Goal: Entertainment & Leisure: Consume media (video, audio)

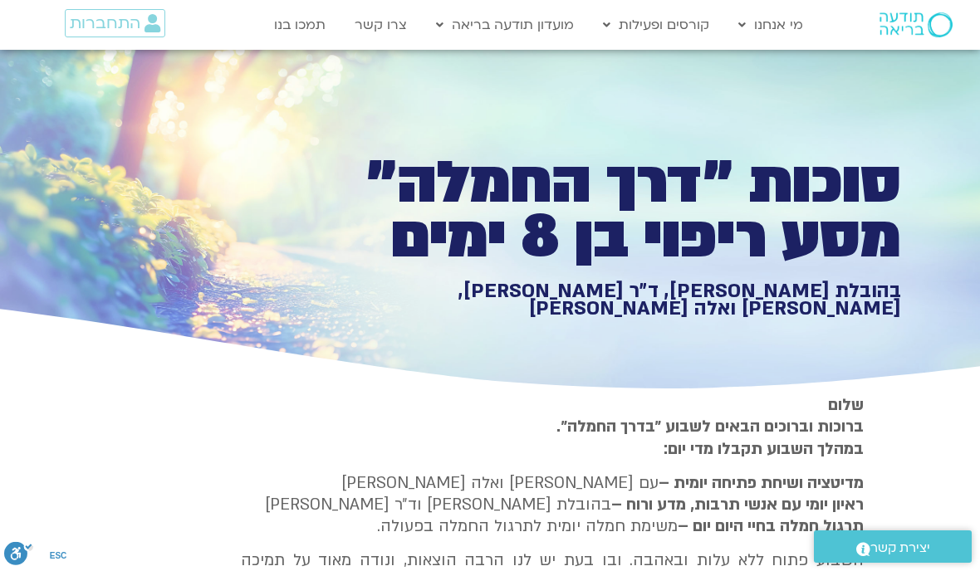
type input "992.52"
type input "28.8952999709068"
type input "992.52"
type input "28.8952999709068"
type input "992.52"
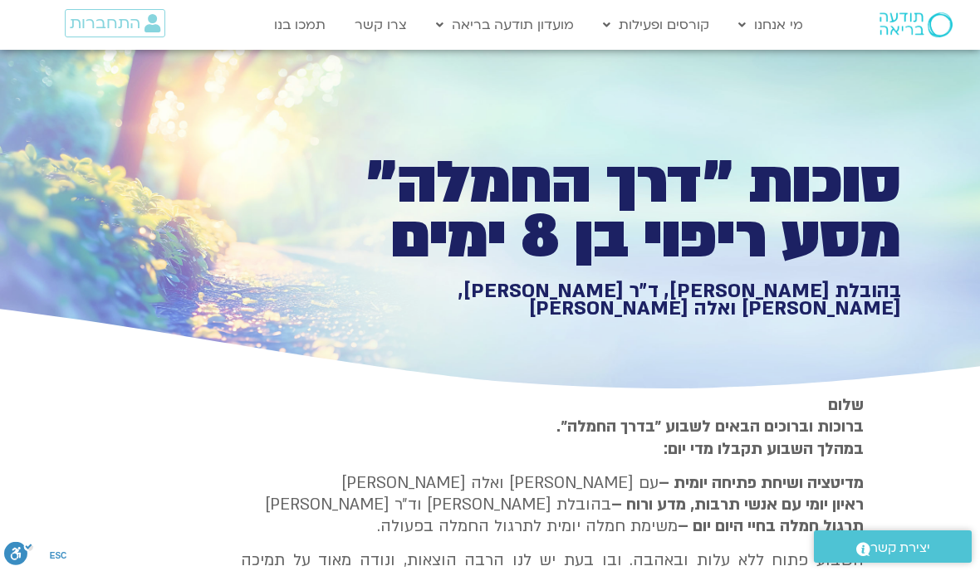
type input "28.8952999709068"
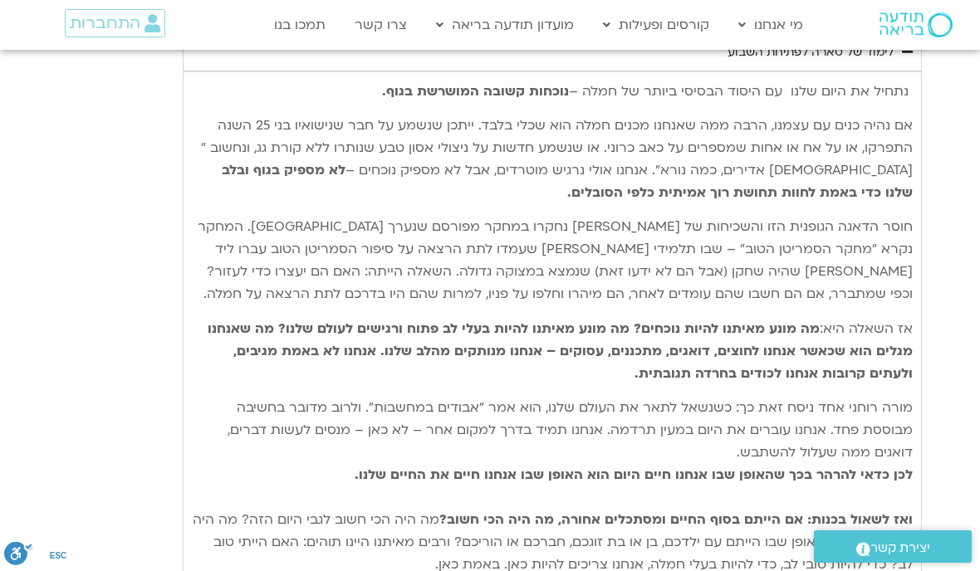
type input "992.52"
type input "28.8952999709068"
type input "992.52"
type input "28.8952999709068"
type input "992.52"
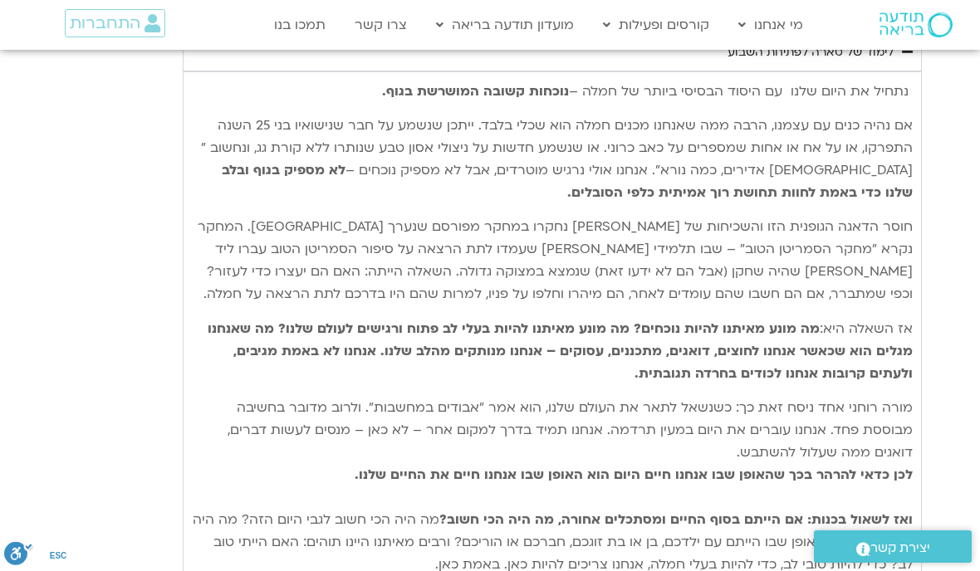
type input "28.8952999709068"
type input "992.52"
type input "28.8952999709068"
type input "992.52"
type input "28.8952999709068"
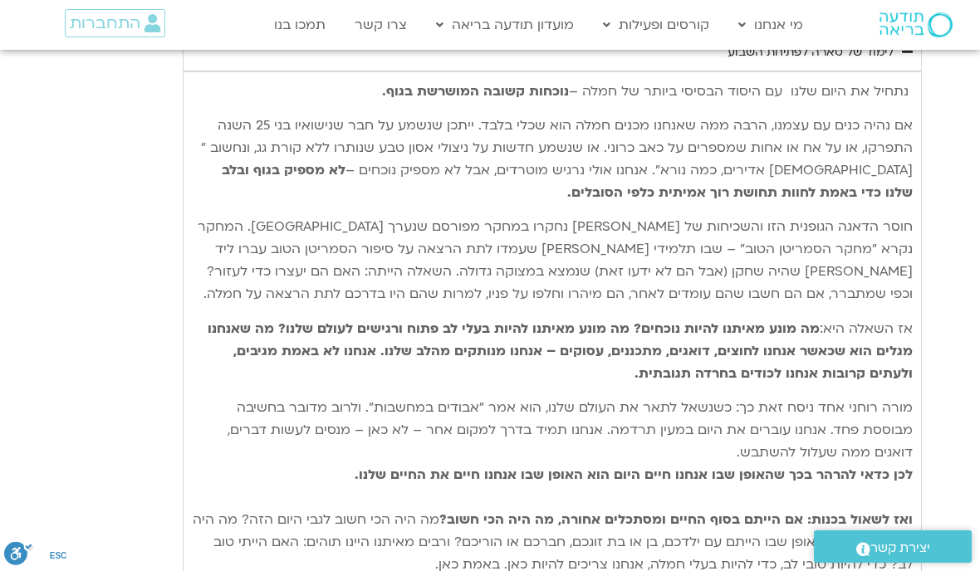
type input "992.52"
type input "28.8952999709068"
type input "992.52"
type input "28.8952999709068"
type input "992.52"
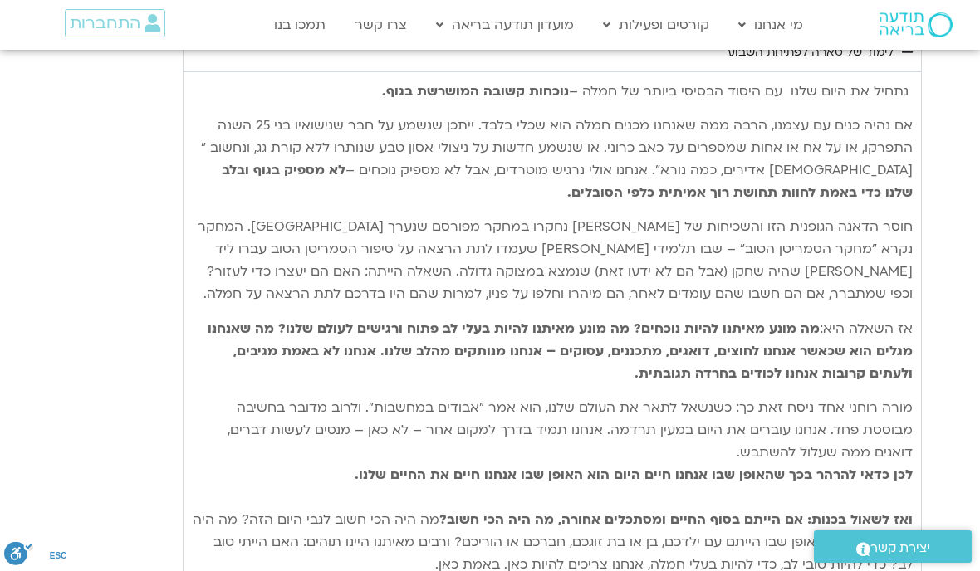
type input "28.8952999709068"
type input "992.52"
type input "28.8952999709068"
type input "992.52"
type input "28.8952999709068"
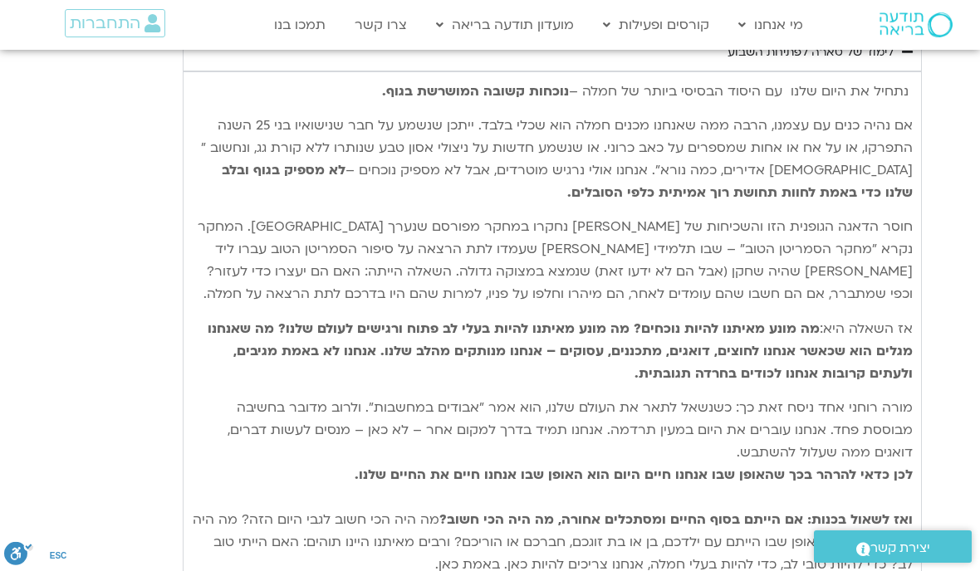
type input "992.52"
type input "28.8952999709068"
type input "992.52"
type input "28.8952999709068"
type input "992.52"
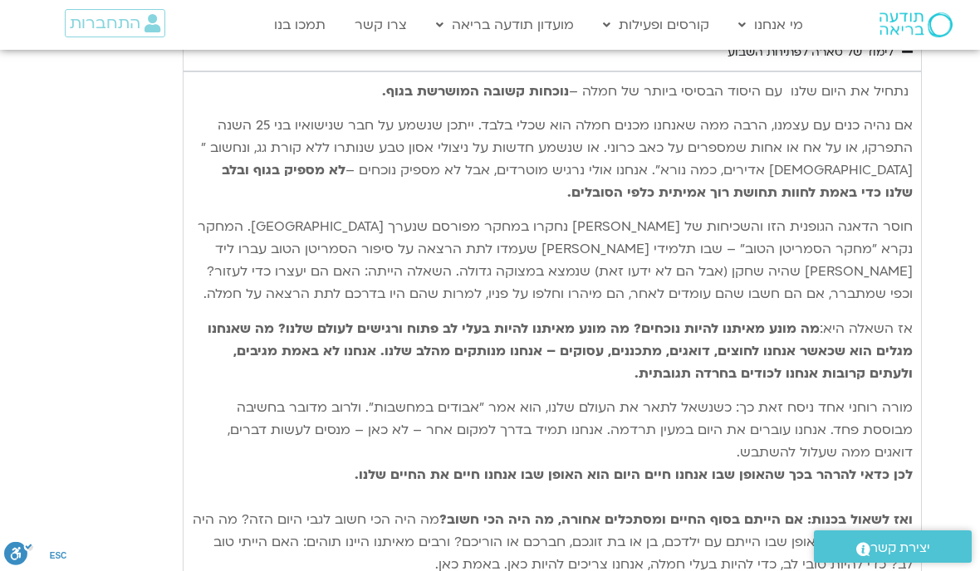
type input "28.8952999709068"
type input "992.52"
type input "28.8952999709068"
type input "992.52"
type input "28.8952999709068"
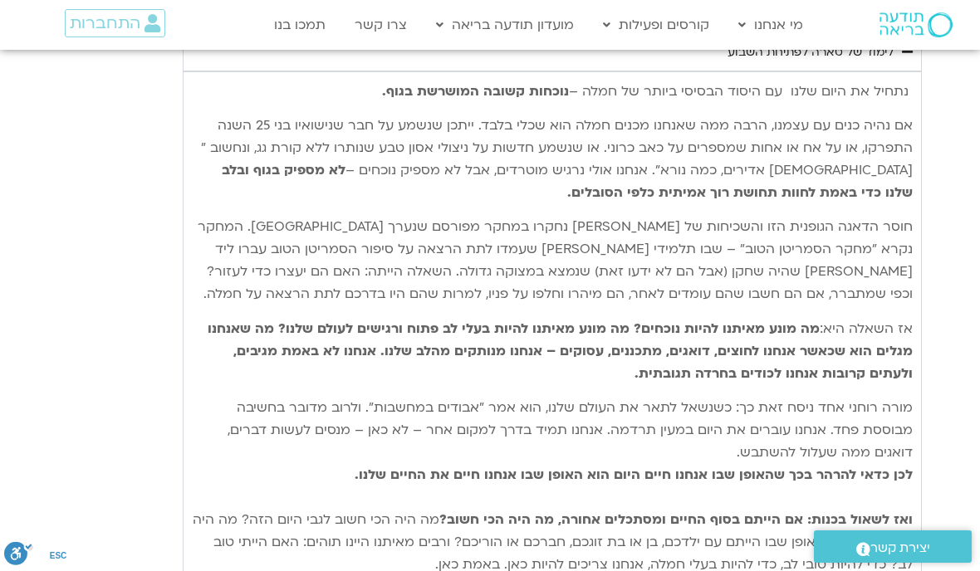
type input "992.52"
type input "28.8952999709068"
type input "992.52"
type input "28.8952999709068"
type input "992.52"
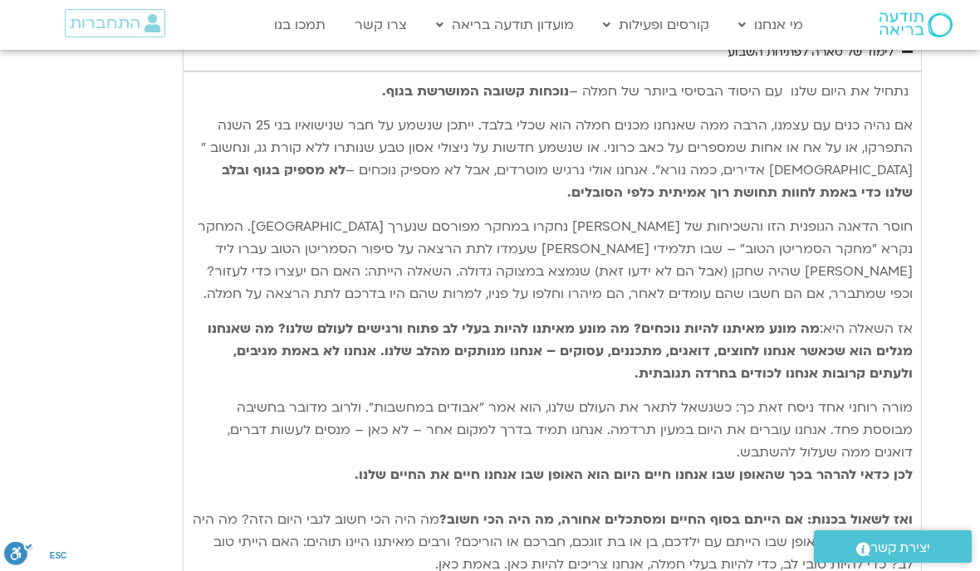
type input "28.8952999709068"
type input "992.52"
type input "28.8952999709068"
type input "992.52"
type input "28.8952999709068"
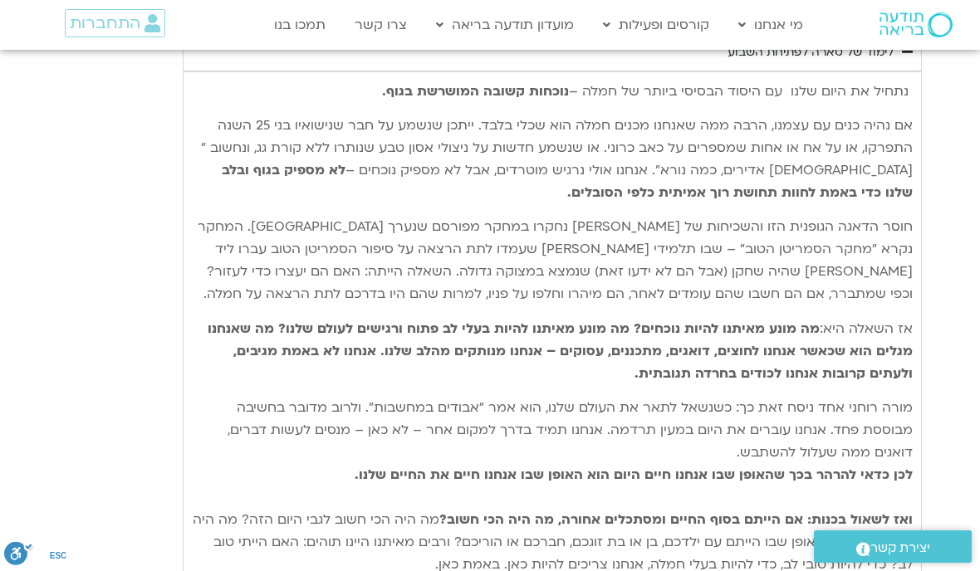
type input "992.52"
type input "28.8952999709068"
type input "992.52"
type input "28.8952999709068"
type input "992.52"
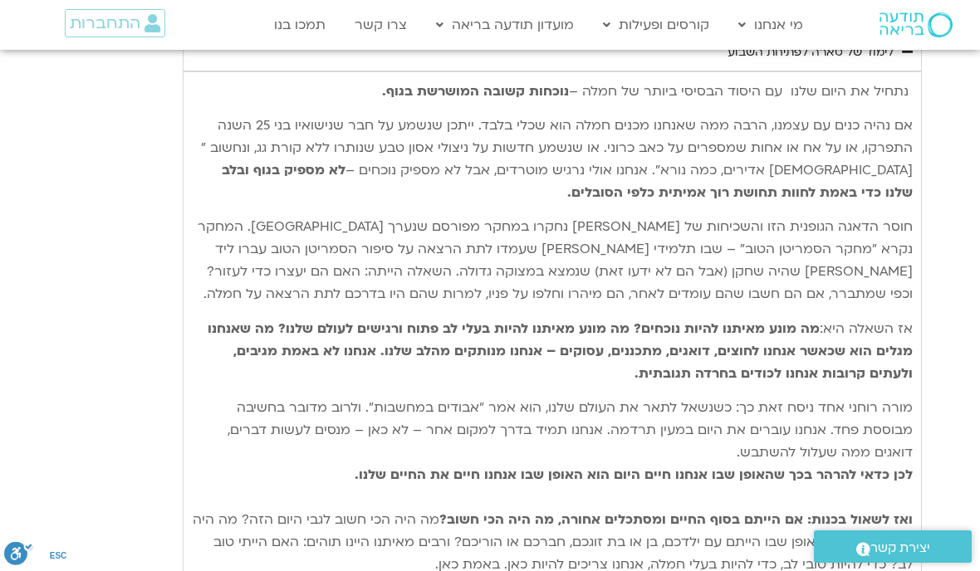
type input "28.8952999709068"
type input "992.52"
type input "28.8952999709068"
type input "992.52"
type input "28.8952999709068"
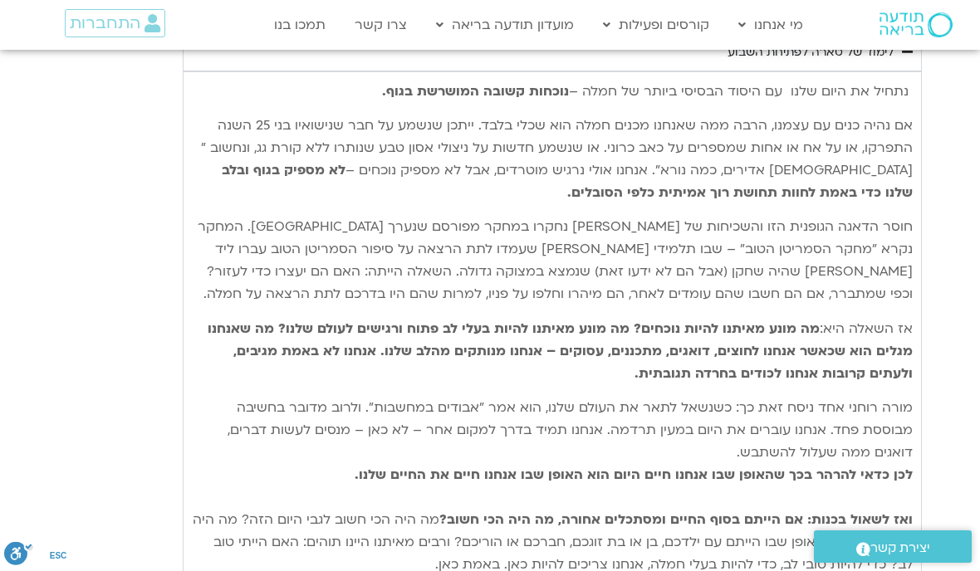
type input "992.52"
type input "28.8952999709068"
type input "992.52"
type input "28.8952999709068"
type input "992.52"
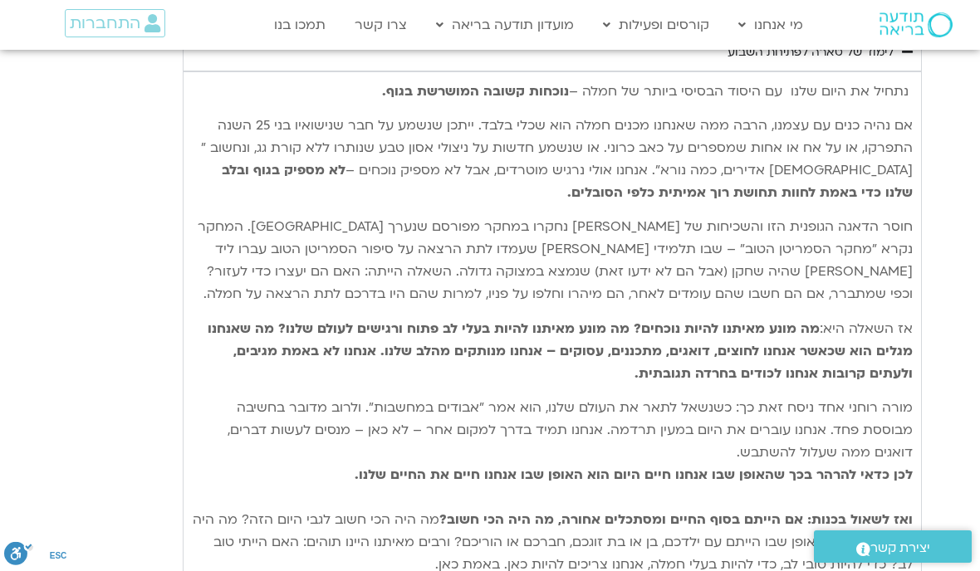
type input "28.8952999709068"
type input "992.52"
type input "28.8952999709068"
type input "992.52"
type input "28.8952999709068"
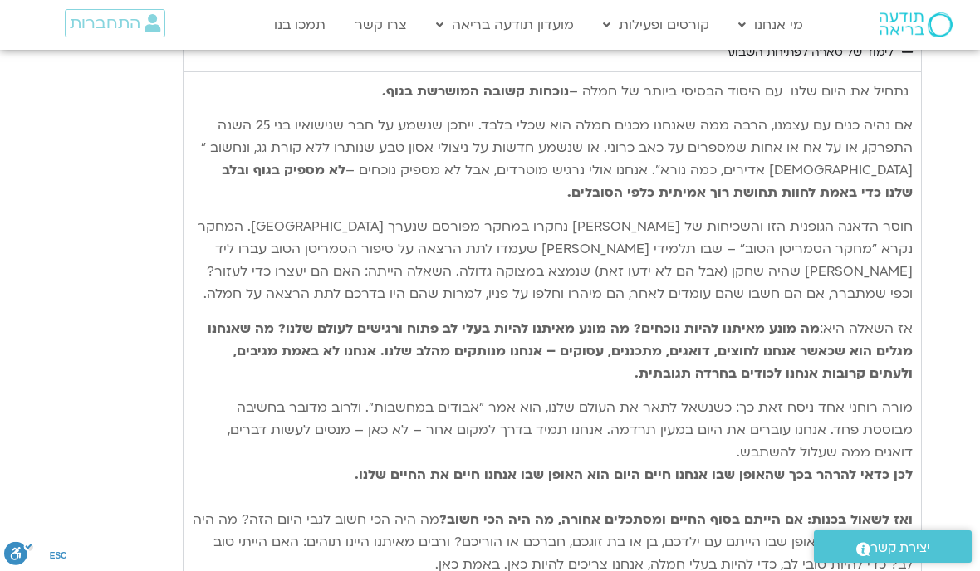
type input "992.52"
type input "28.8952999709068"
type input "992.52"
type input "28.8952999709068"
type input "992.52"
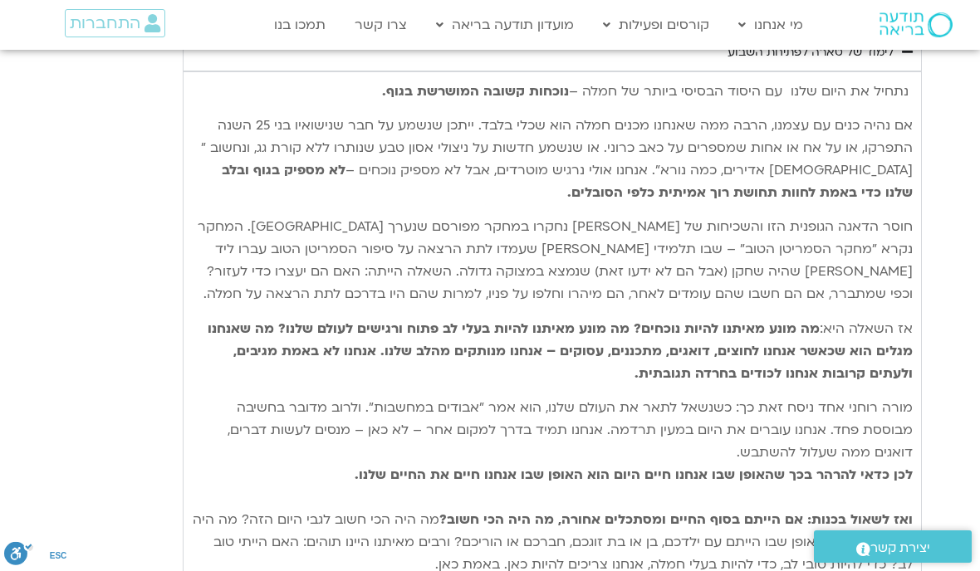
type input "28.8952999709068"
type input "992.52"
type input "28.8952999709068"
type input "992.52"
type input "28.8952999709068"
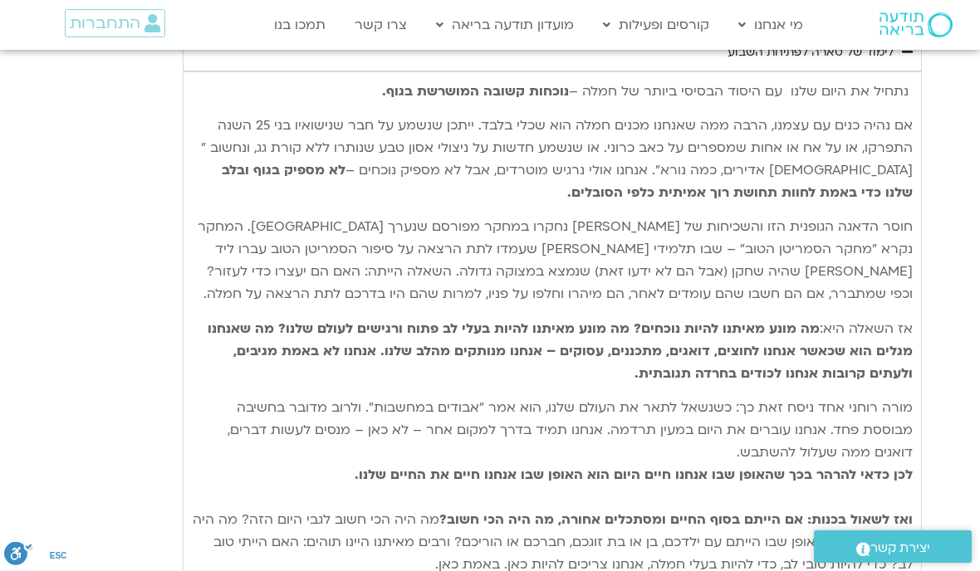
type input "992.52"
type input "28.8952999709068"
type input "992.52"
type input "28.8952999709068"
type input "992.52"
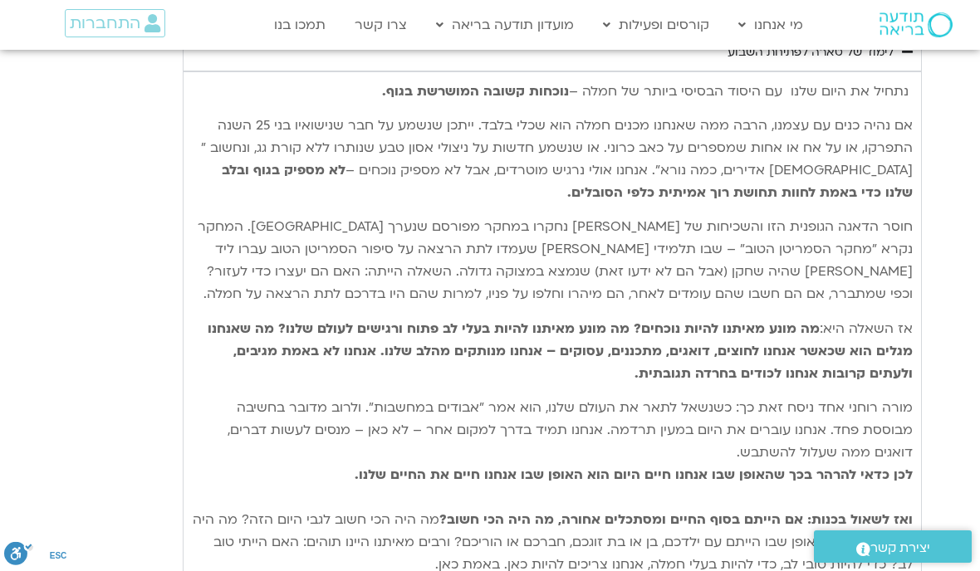
type input "28.8952999709068"
type input "992.52"
type input "28.8952999709068"
type input "992.52"
type input "28.8952999709068"
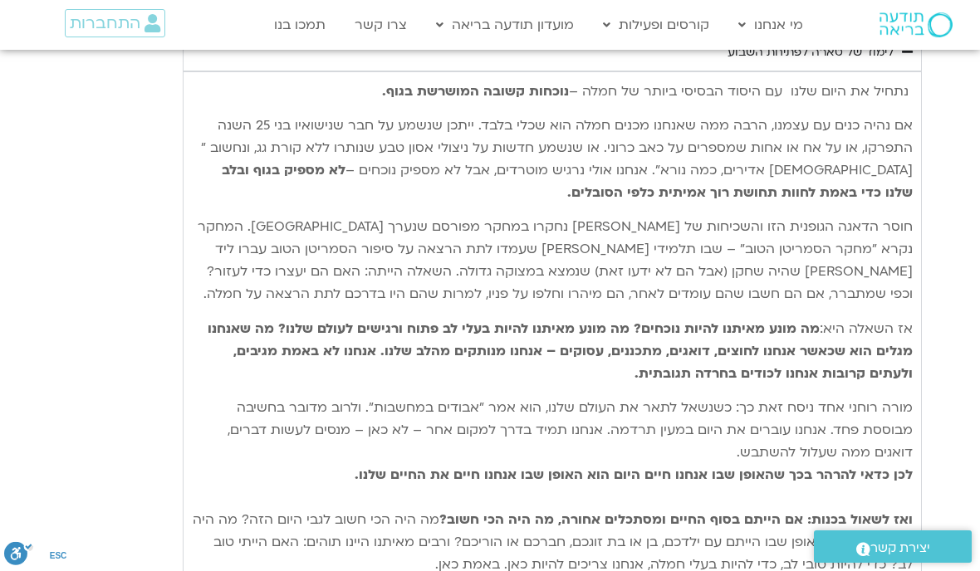
type input "992.52"
type input "28.8952999709068"
type input "992.52"
type input "28.8952999709068"
type input "992.52"
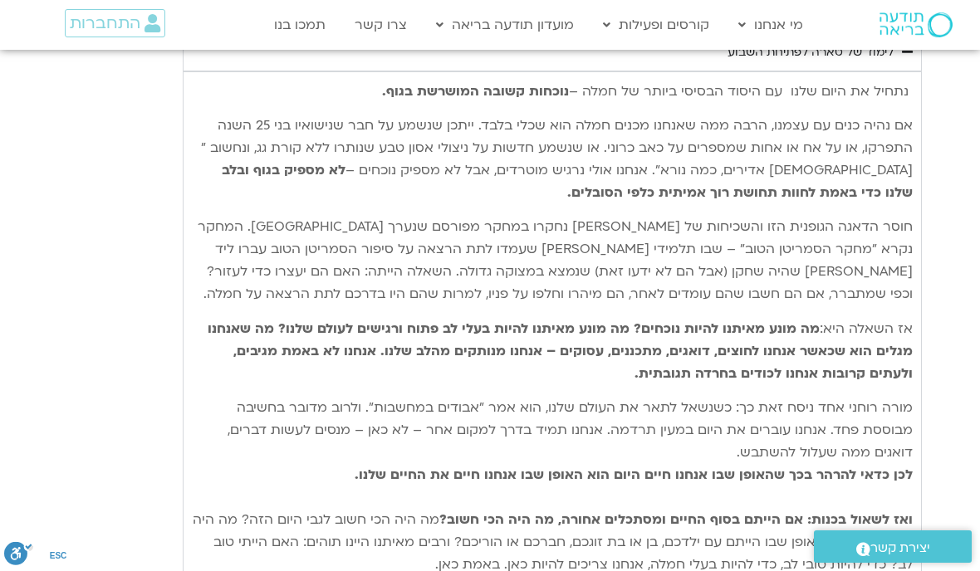
type input "28.8952999709068"
type input "992.52"
type input "28.8952999709068"
type input "992.52"
type input "28.8952999709068"
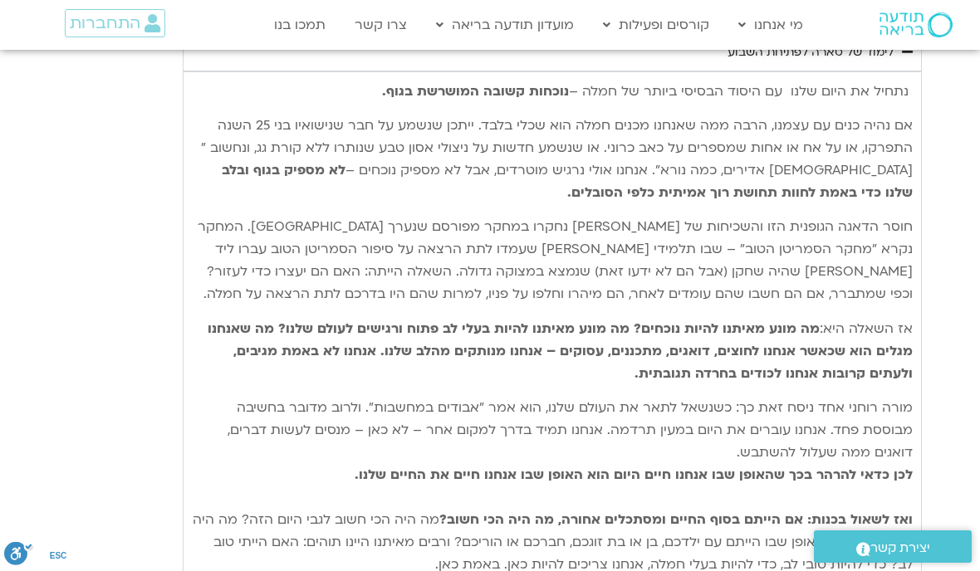
type input "992.52"
type input "28.8952999709068"
type input "992.52"
type input "28.8952999709068"
type input "992.52"
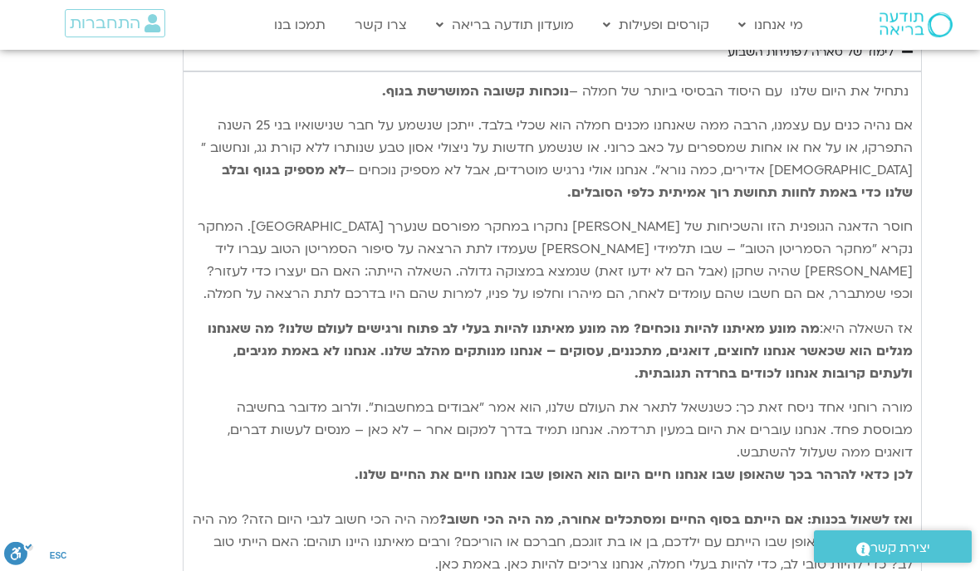
type input "28.8952999709068"
type input "992.52"
type input "28.8952999709068"
type input "992.52"
type input "28.8952999709068"
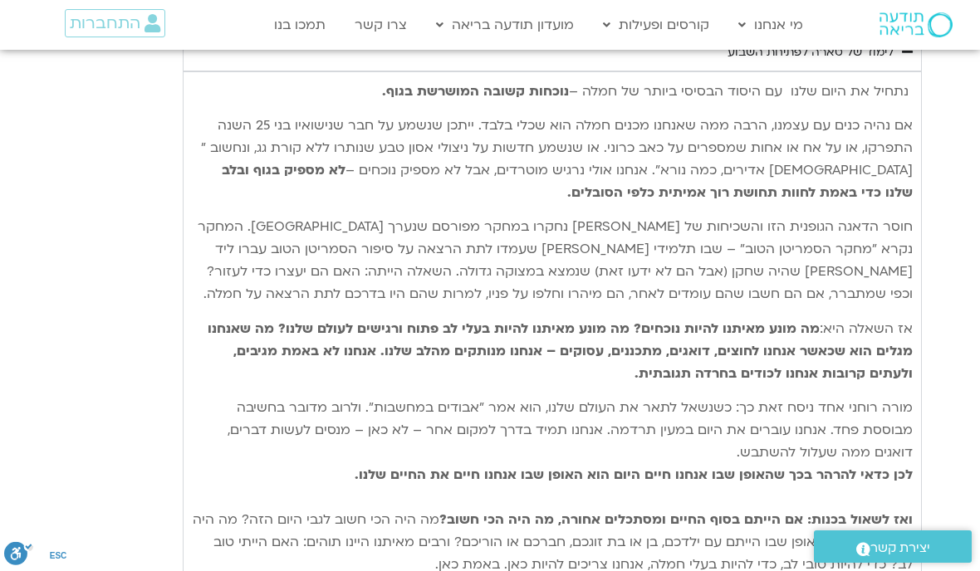
type input "992.52"
type input "28.8952999709068"
type input "992.52"
type input "28.8952999709068"
type input "992.52"
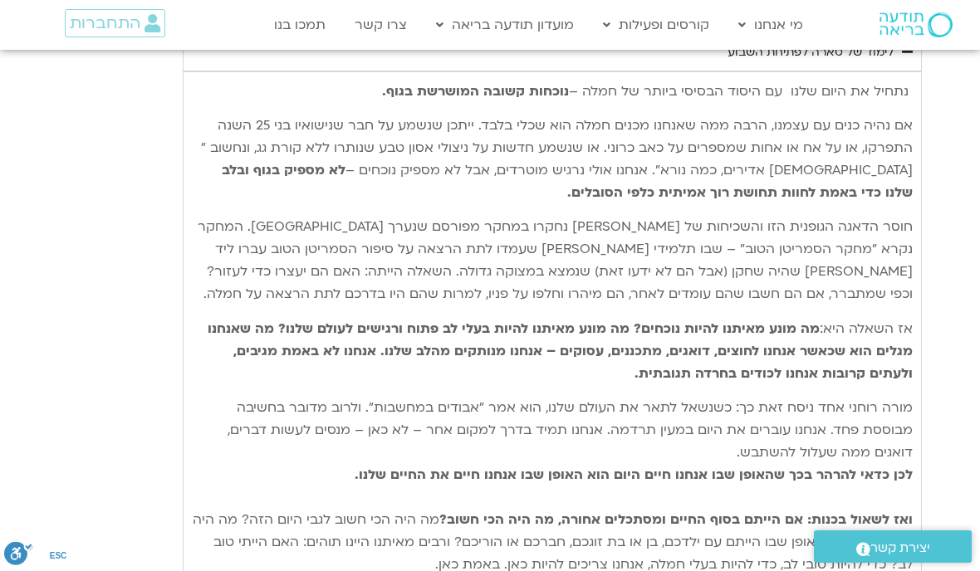
type input "28.8952999709068"
type input "992.52"
type input "28.8952999709068"
type input "992.52"
type input "28.8952999709068"
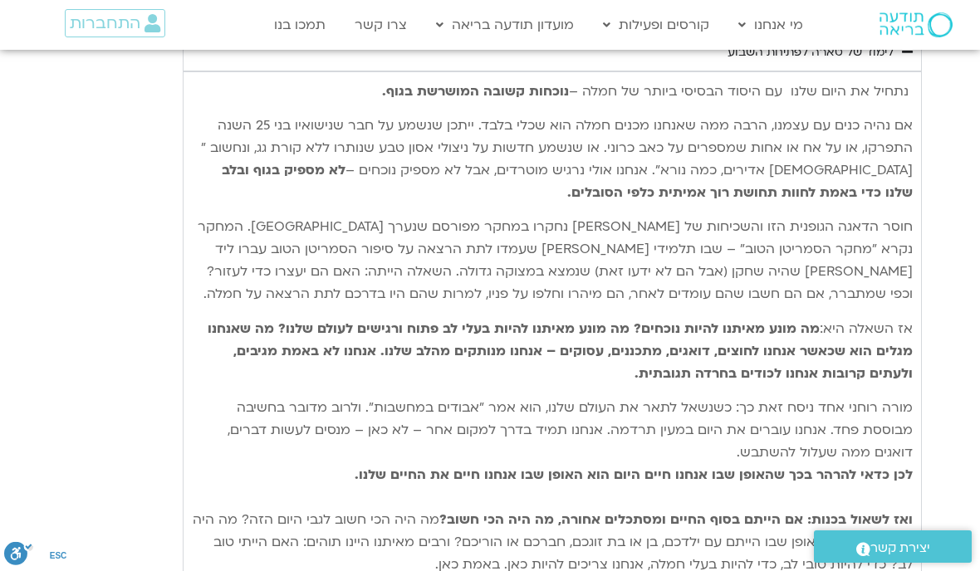
type input "992.52"
type input "28.8952999709068"
type input "992.52"
type input "28.8952999709068"
type input "992.52"
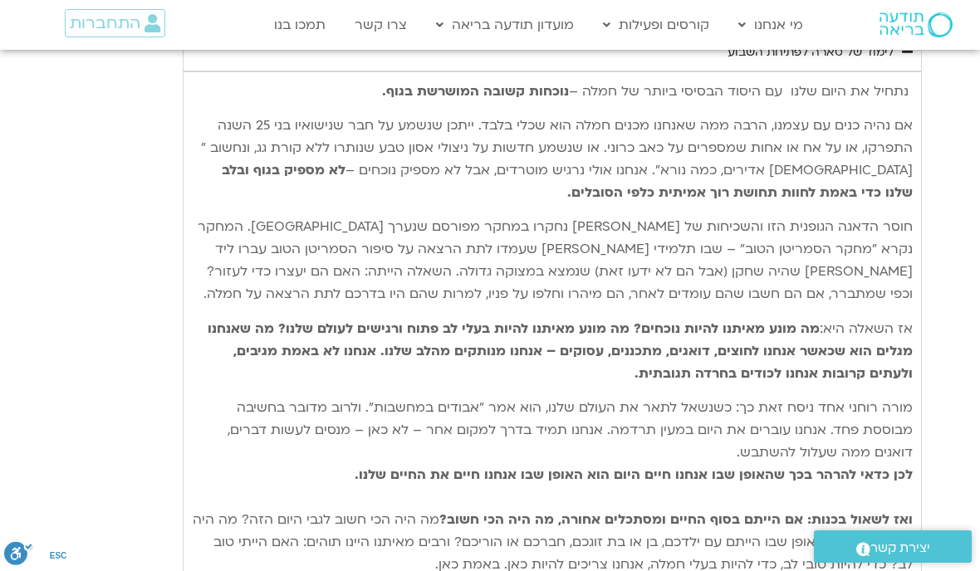
type input "28.8952999709068"
type input "992.52"
type input "28.8952999709068"
type input "992.52"
type input "28.8952999709068"
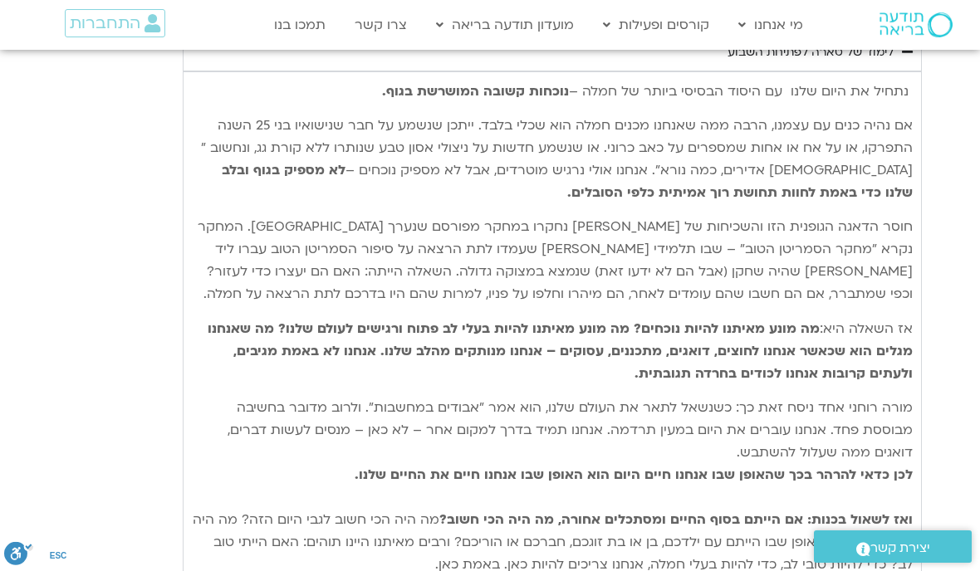
type input "992.52"
type input "28.8952999709068"
type input "992.52"
type input "28.8952999709068"
type input "992.52"
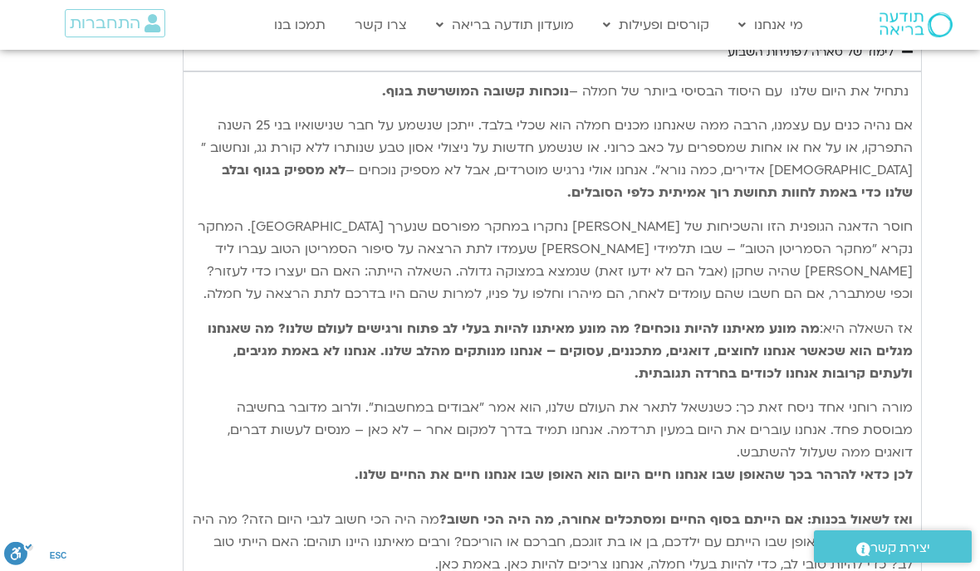
type input "28.8952999709068"
type input "992.52"
type input "28.8952999709068"
type input "992.52"
type input "28.8952999709068"
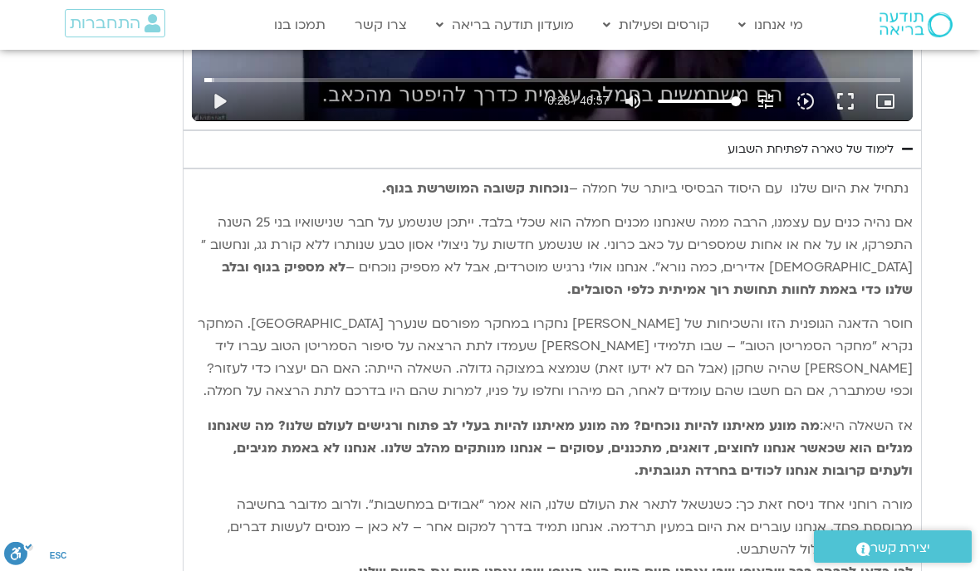
type input "992.52"
type input "28.8952999709068"
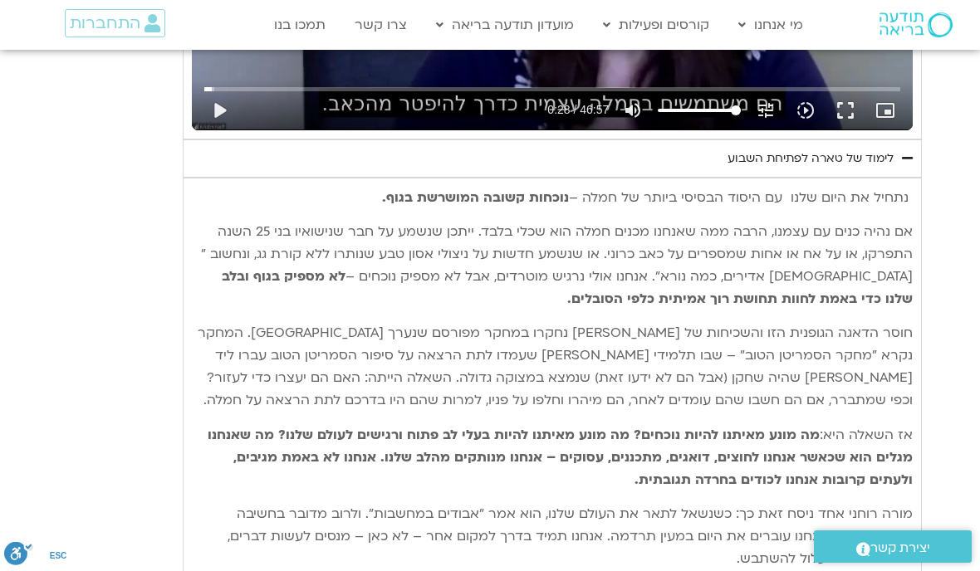
type input "992.52"
type input "28.8952999709068"
type input "992.52"
type input "28.8952999709068"
type input "992.52"
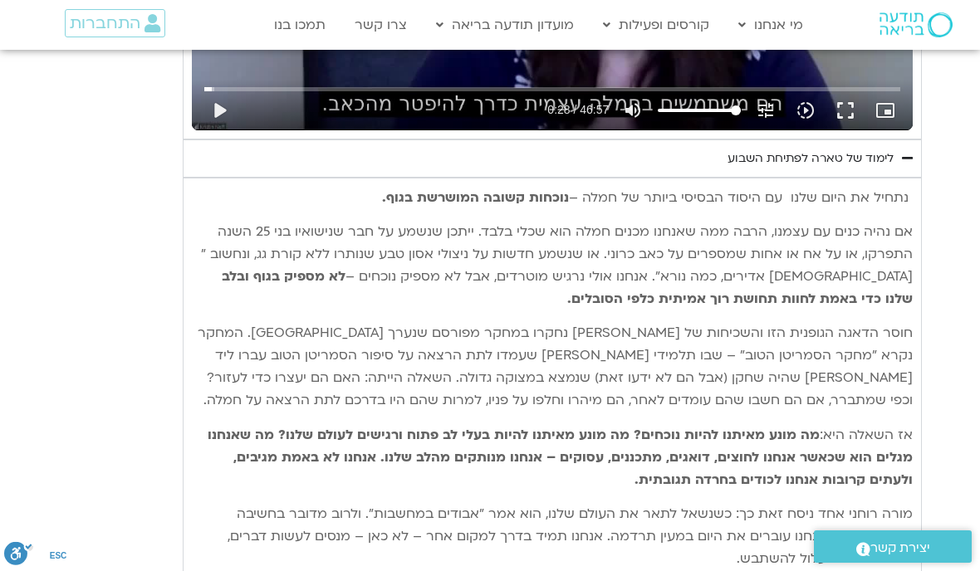
type input "28.8952999709068"
type input "992.52"
type input "28.8952999709068"
type input "992.52"
type input "28.8952999709068"
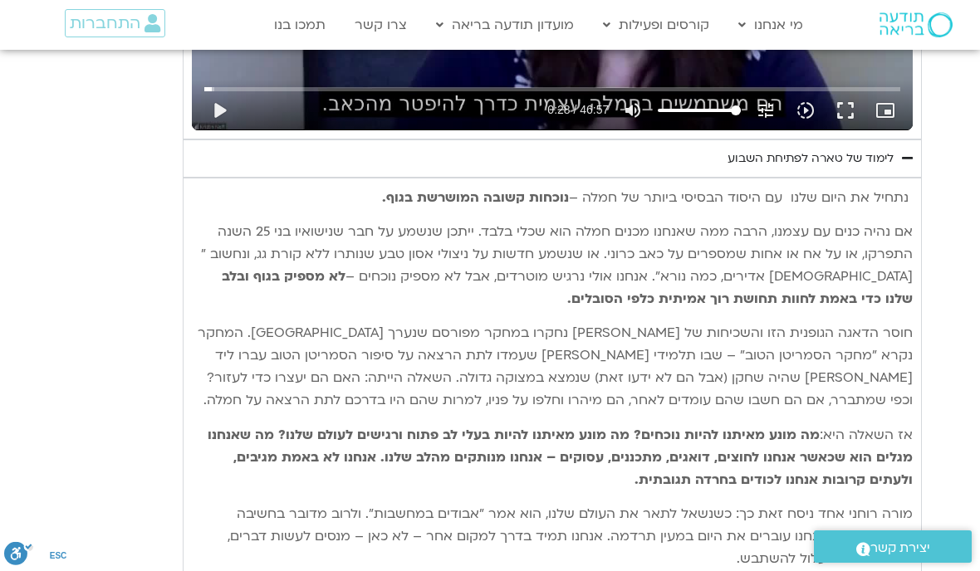
type input "992.52"
type input "28.8952999709068"
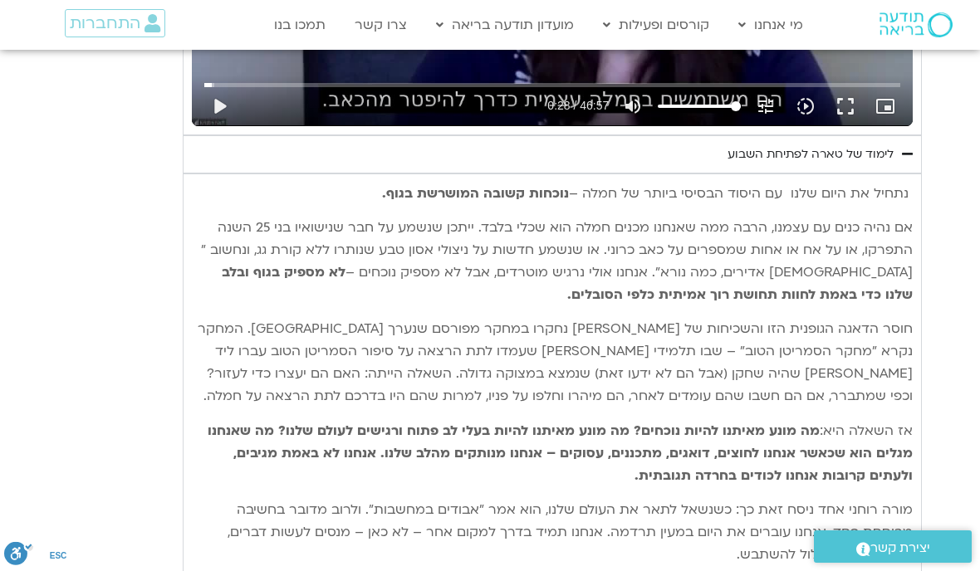
type input "992.52"
type input "28.8952999709068"
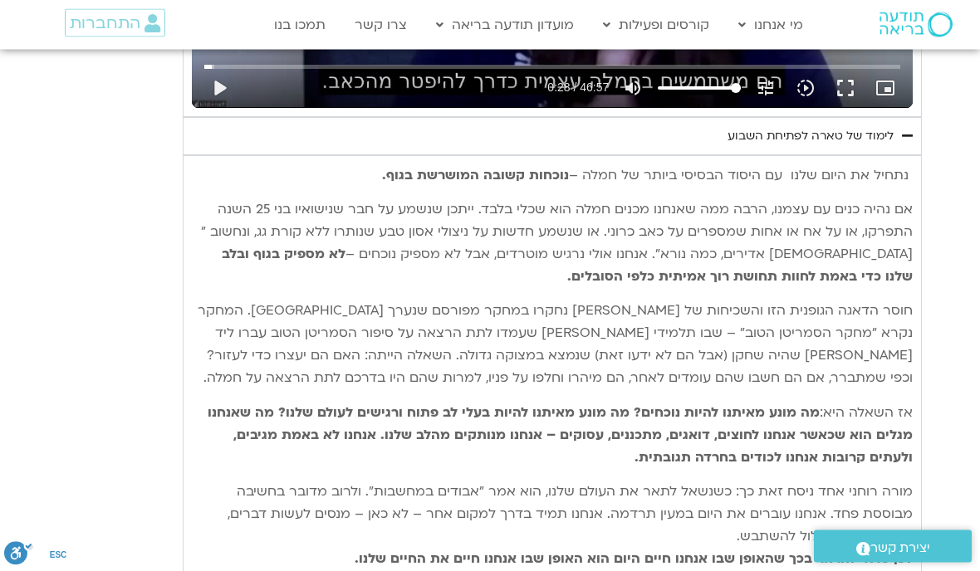
type input "992.52"
type input "28.8952999709068"
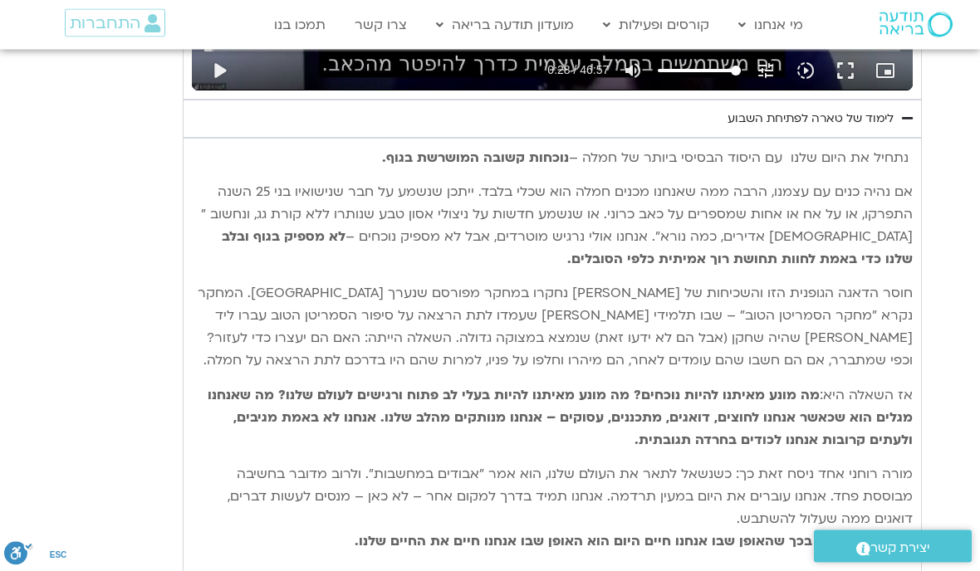
type input "992.52"
type input "28.8952999709068"
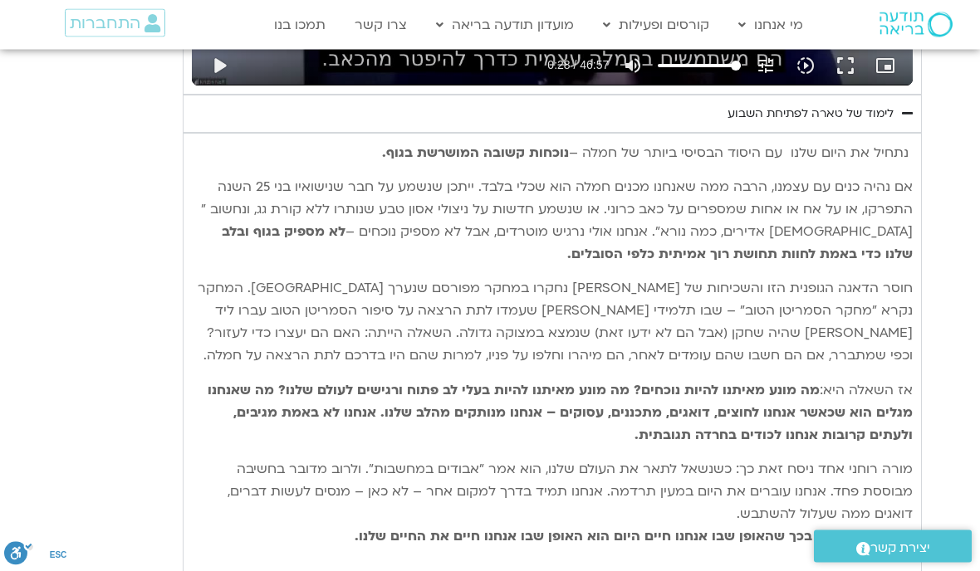
type input "992.52"
type input "28.8952999709068"
type input "992.52"
type input "28.8952999709068"
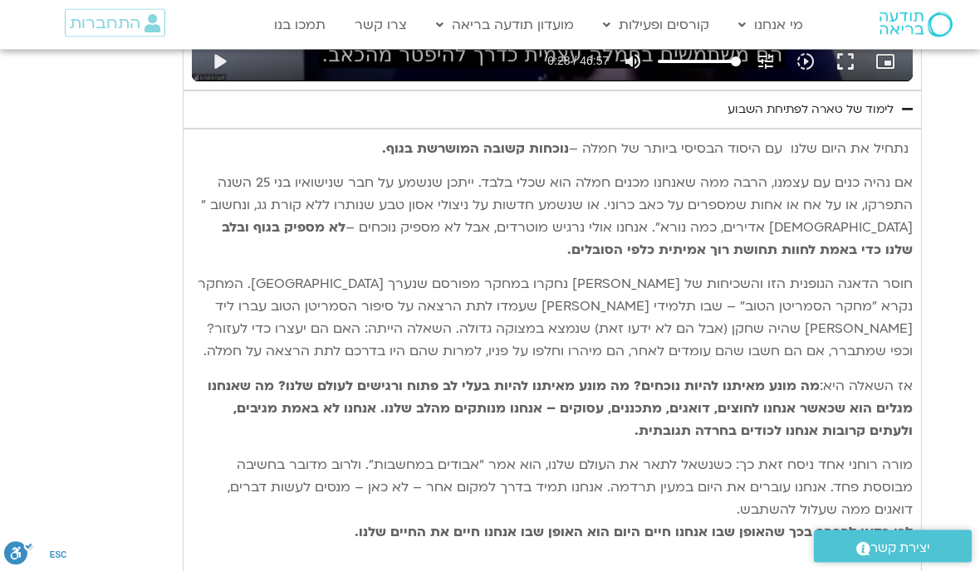
type input "992.52"
type input "28.8952999709068"
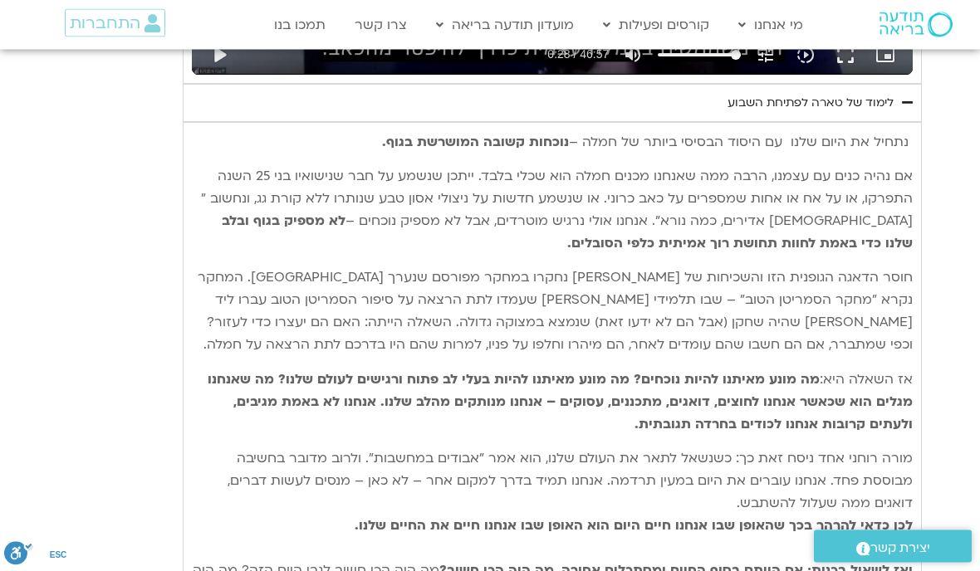
type input "992.52"
type input "28.8952999709068"
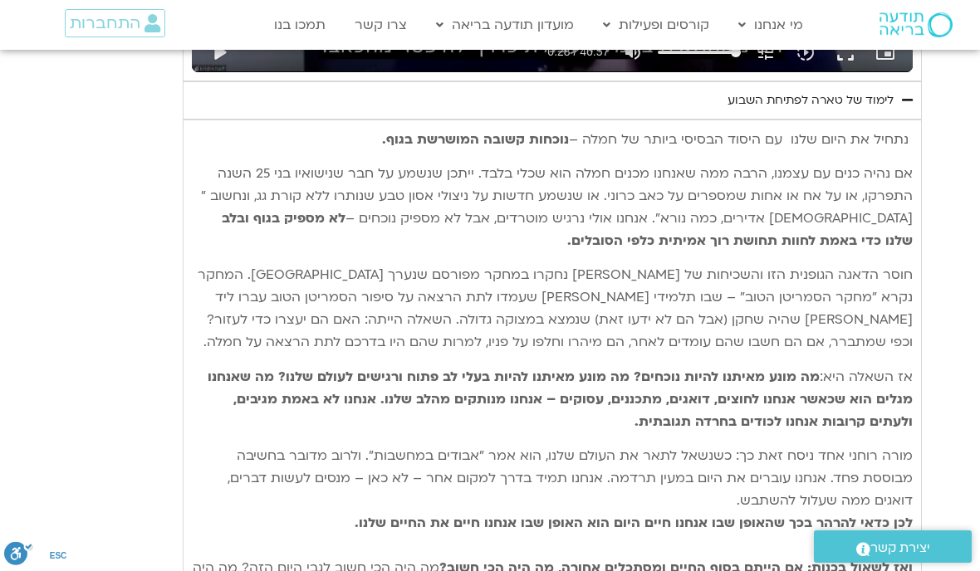
type input "992.52"
type input "28.8952999709068"
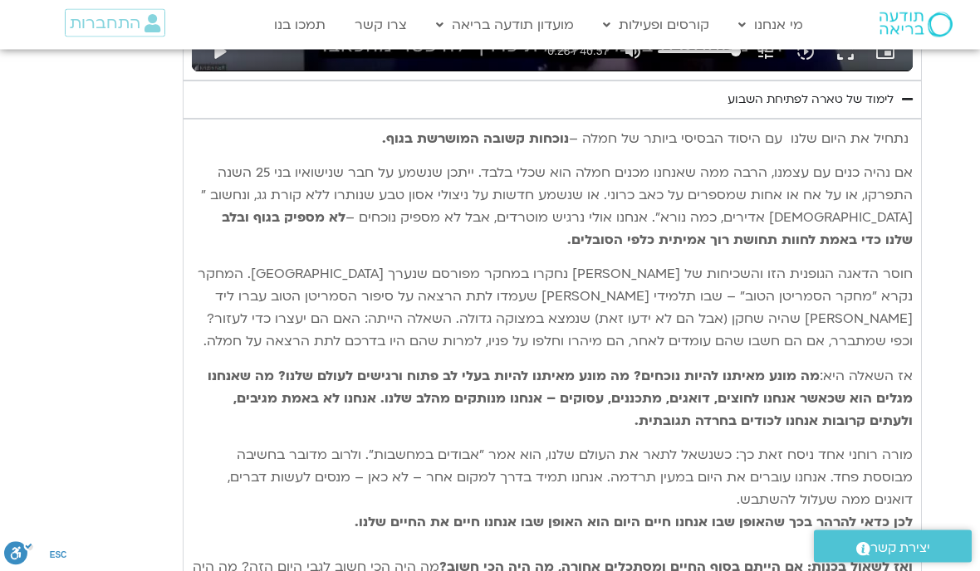
type input "992.52"
type input "28.8952999709068"
type input "992.52"
type input "28.8952999709068"
type input "992.52"
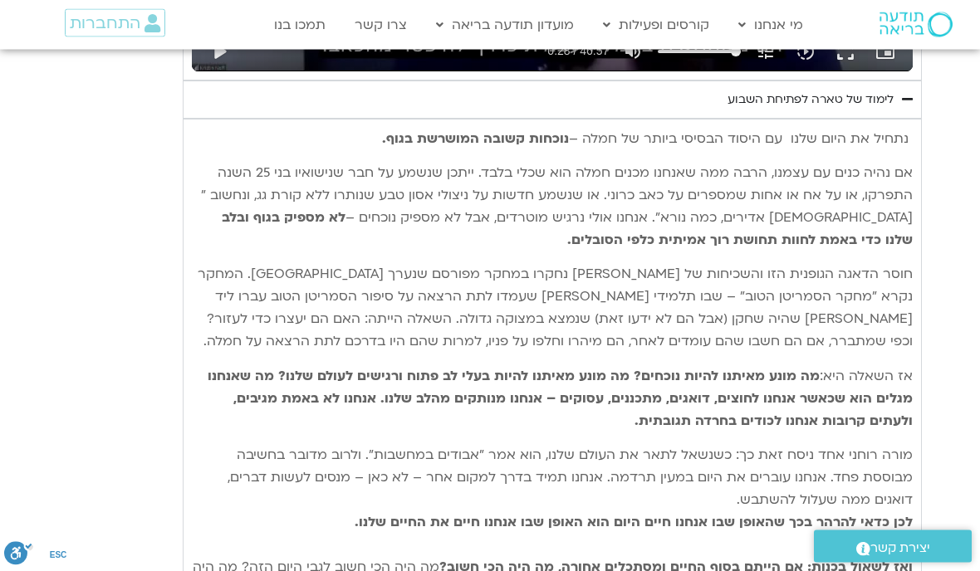
type input "28.8952999709068"
type input "992.52"
type input "28.8952999709068"
type input "992.52"
type input "28.8952999709068"
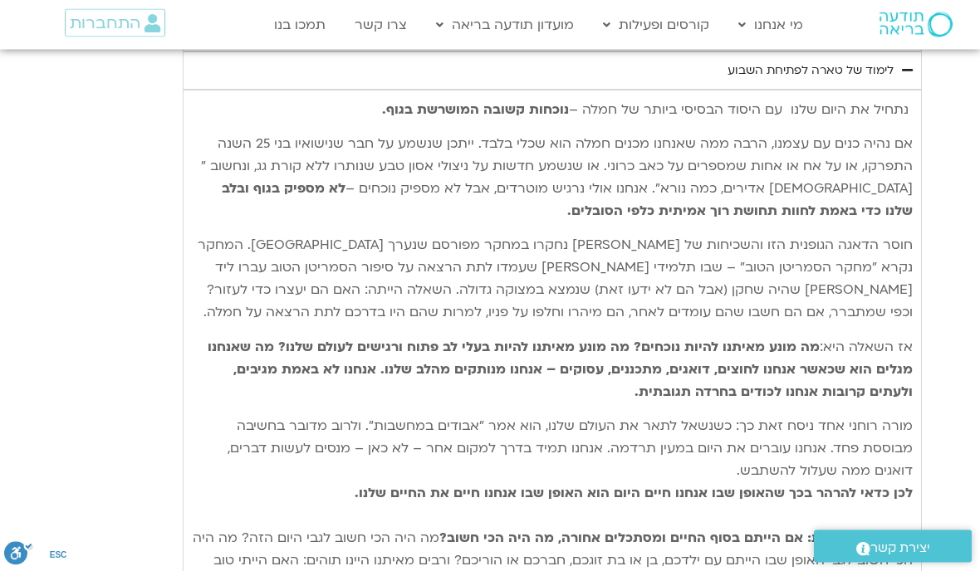
type input "992.52"
type input "28.8952999709068"
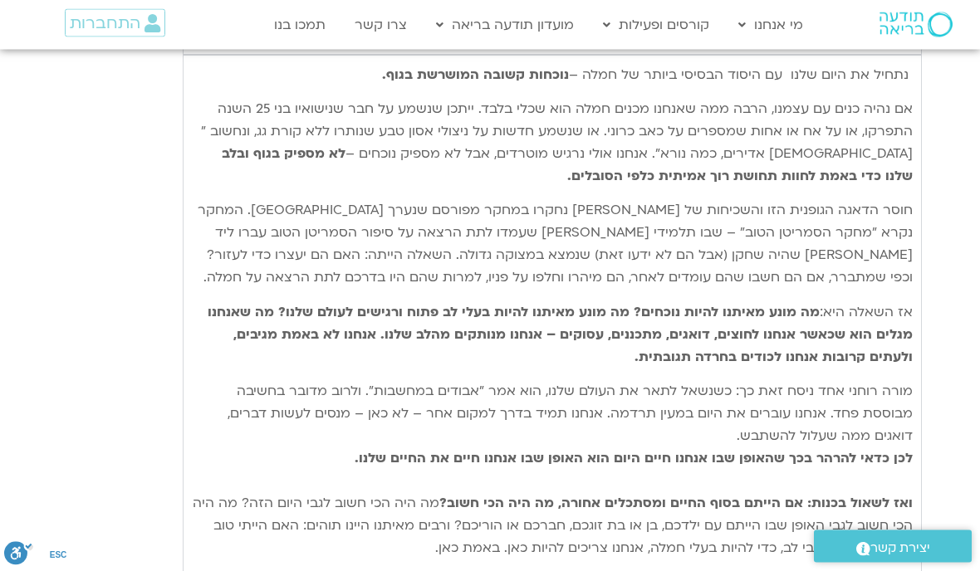
type input "992.52"
type input "28.8952999709068"
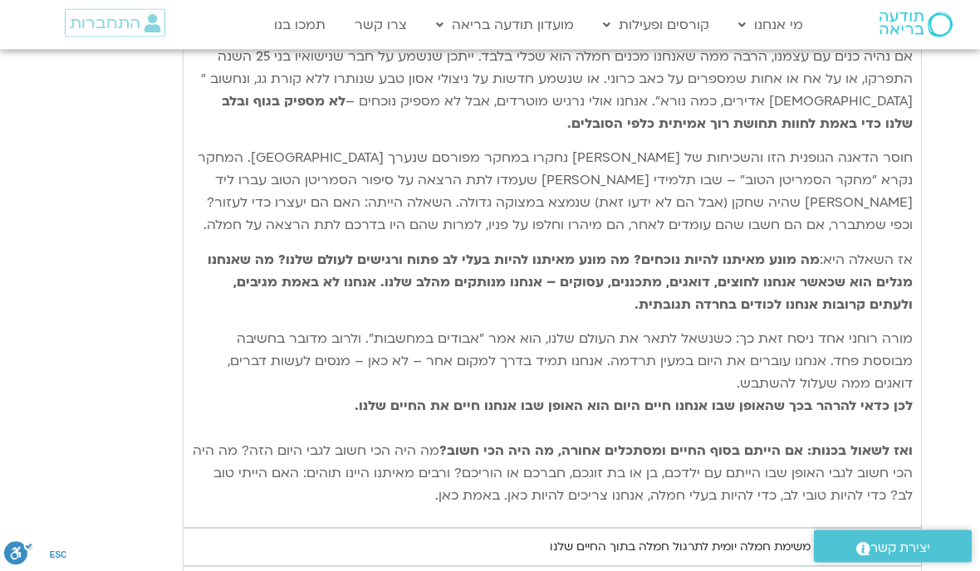
type input "992.52"
type input "28.8952999709068"
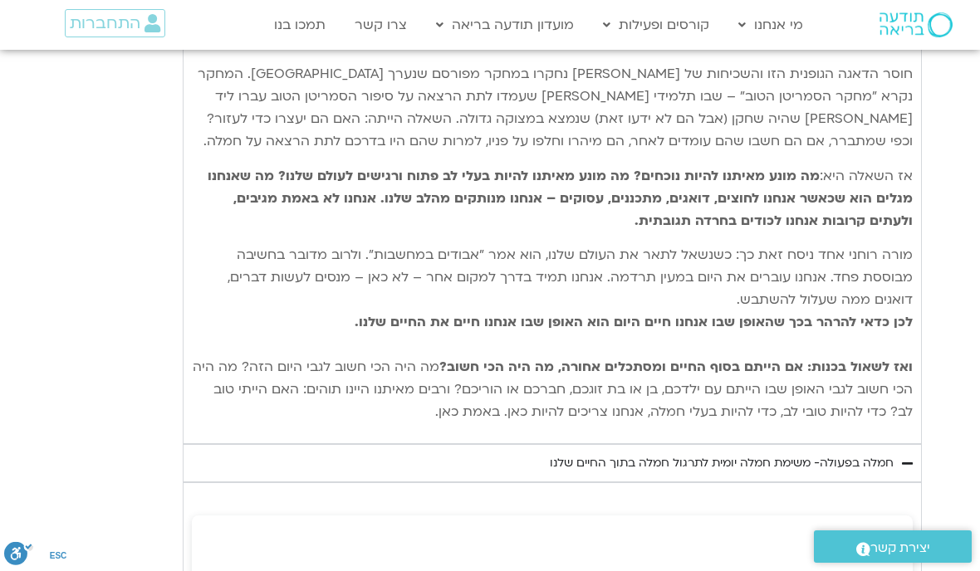
type input "992.52"
type input "28.8952999709068"
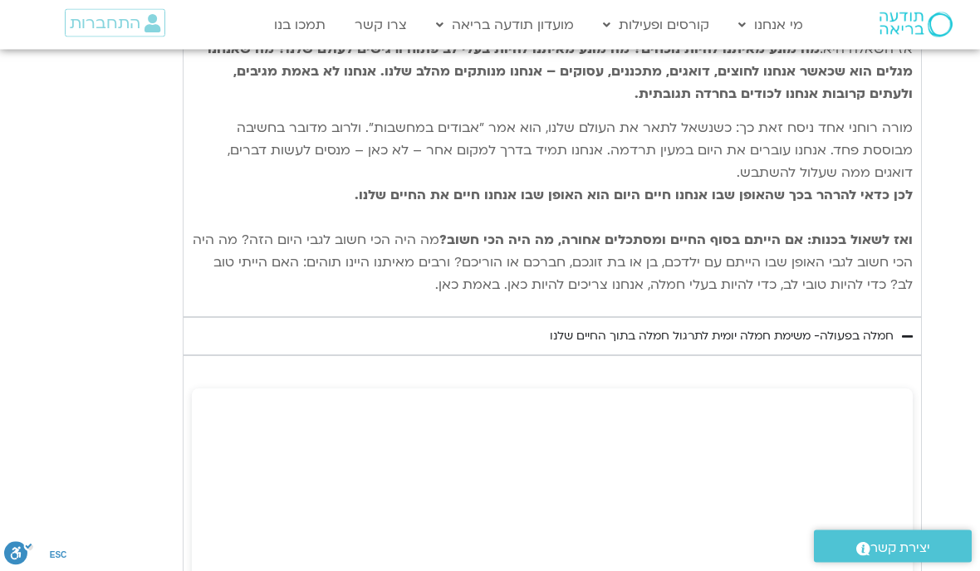
type input "992.52"
type input "28.8952999709068"
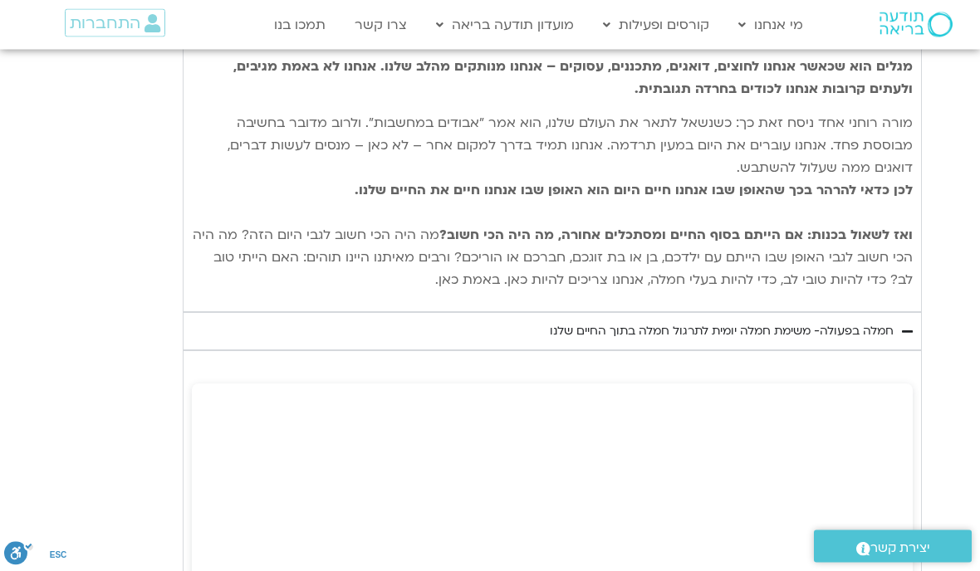
type input "992.52"
type input "28.8952999709068"
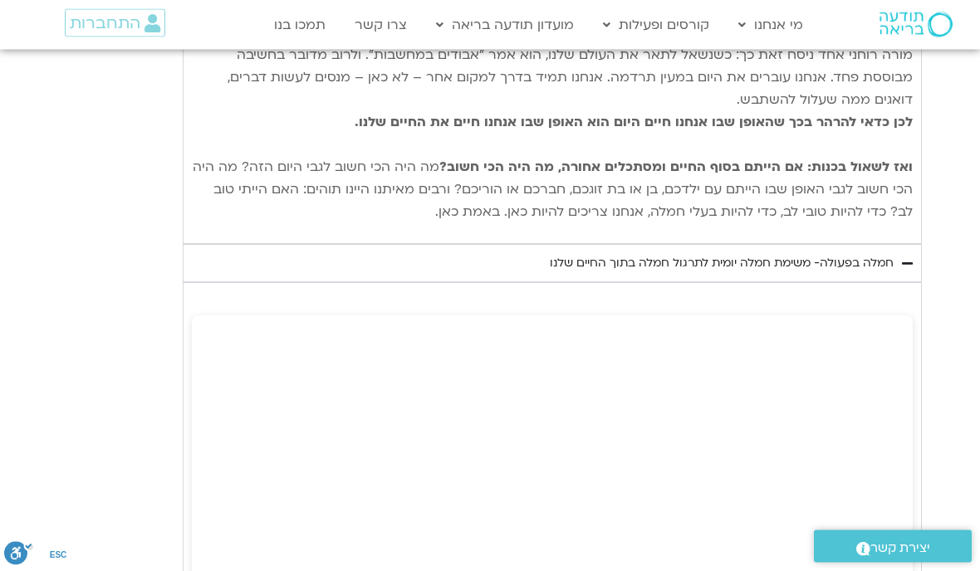
type input "992.52"
type input "28.8952999709068"
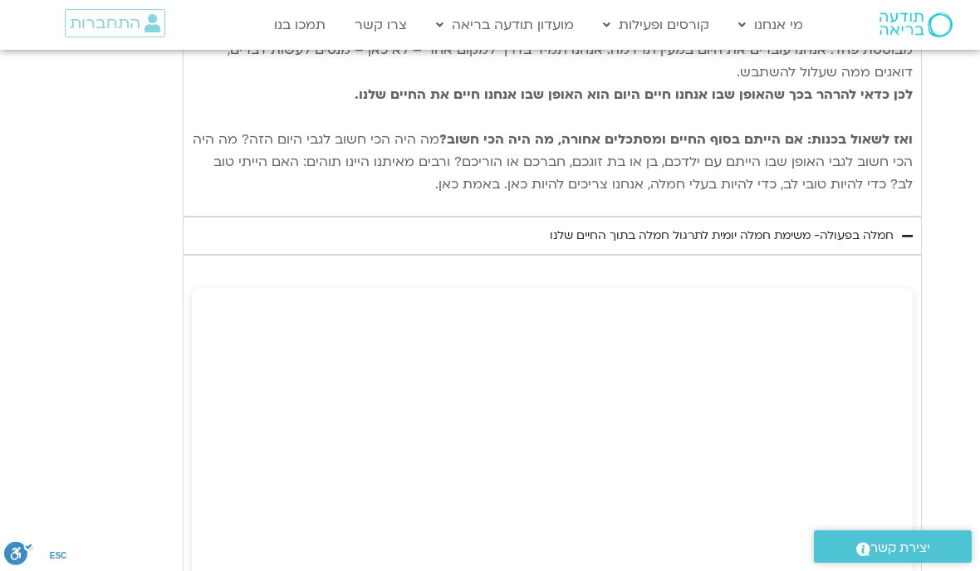
type input "992.52"
type input "28.8952999709068"
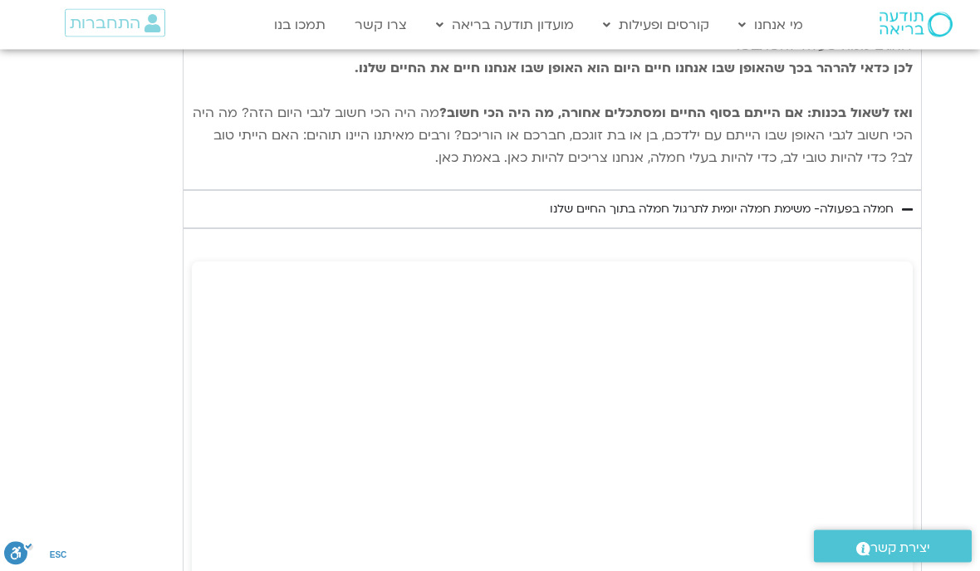
type input "992.52"
type input "28.8952999709068"
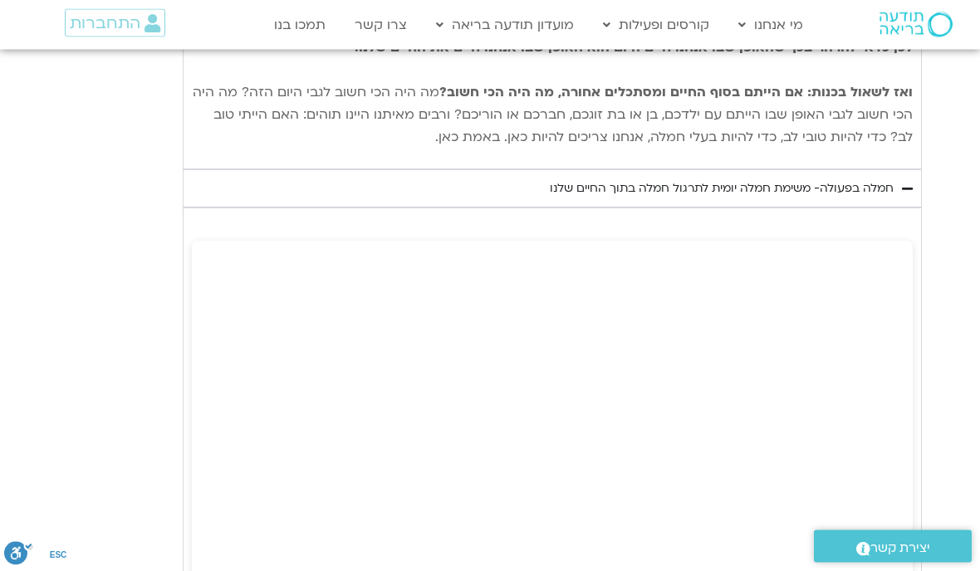
type input "992.52"
type input "28.8952999709068"
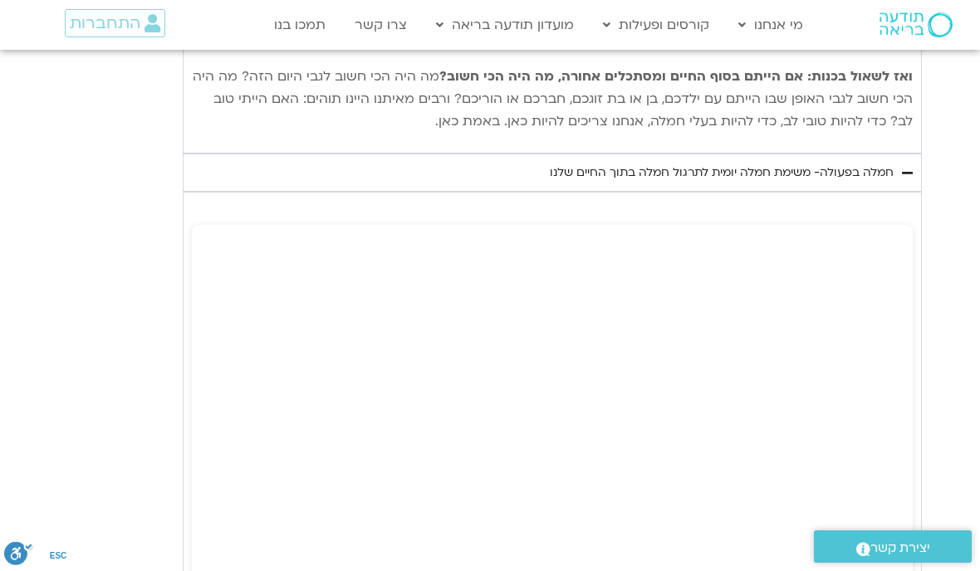
type input "992.52"
type input "28.8952999709068"
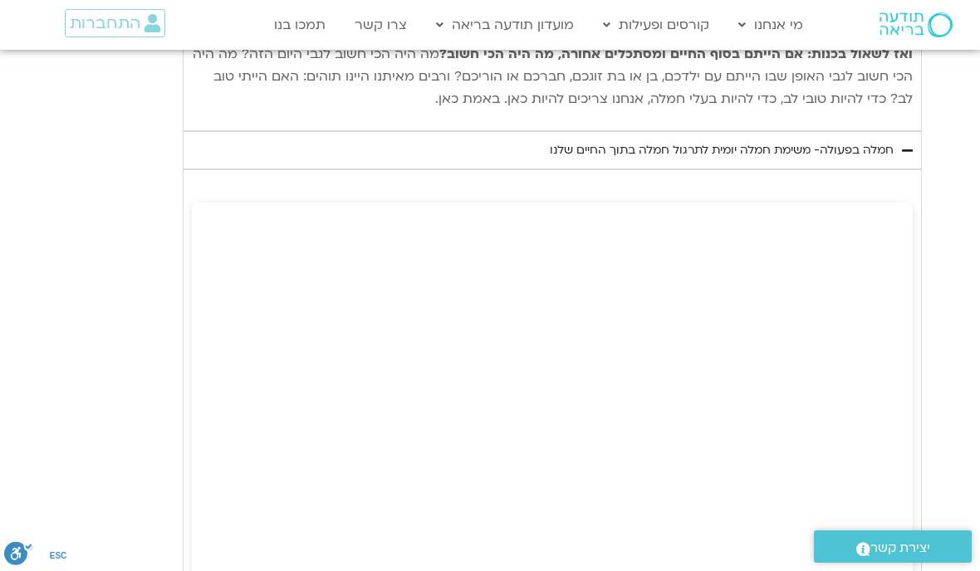
type input "992.52"
type input "28.8952999709068"
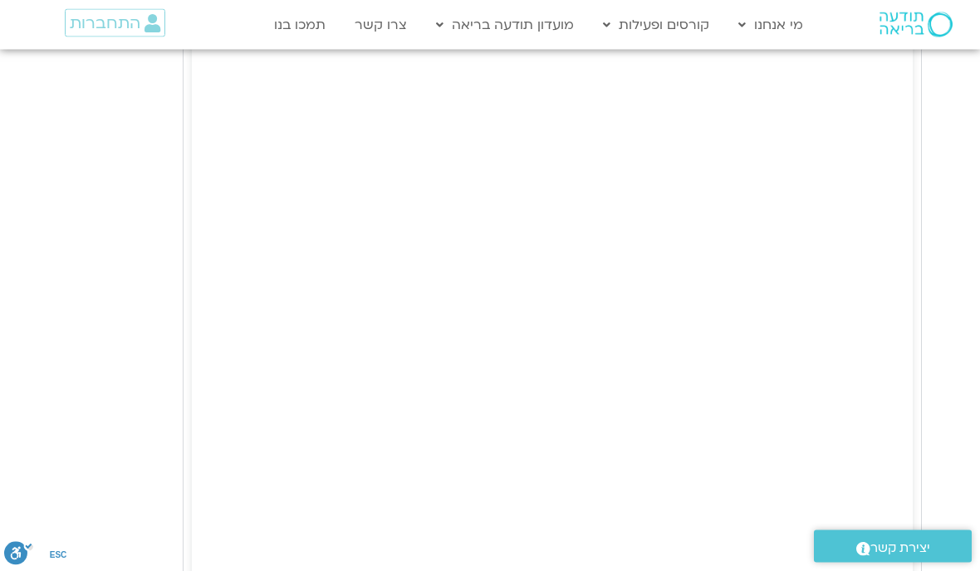
scroll to position [2532, 0]
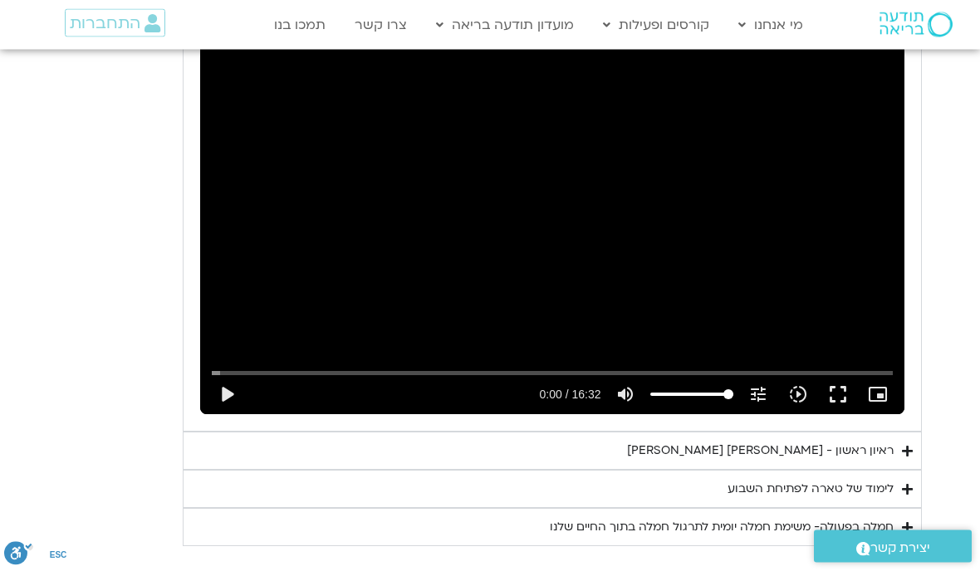
scroll to position [1071, 0]
